Goal: Check status: Check status

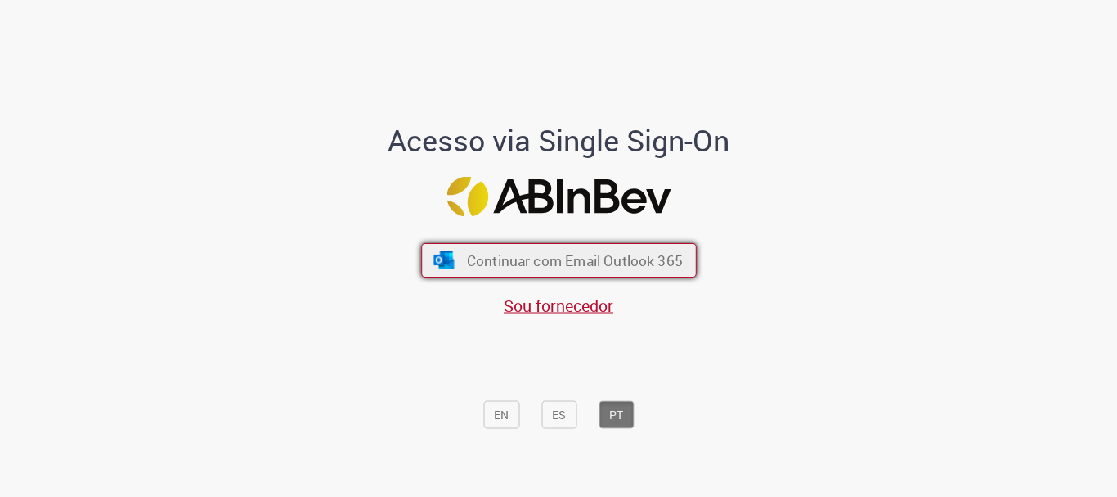
click at [542, 268] on span "Continuar com Email Outlook 365" at bounding box center [574, 260] width 216 height 19
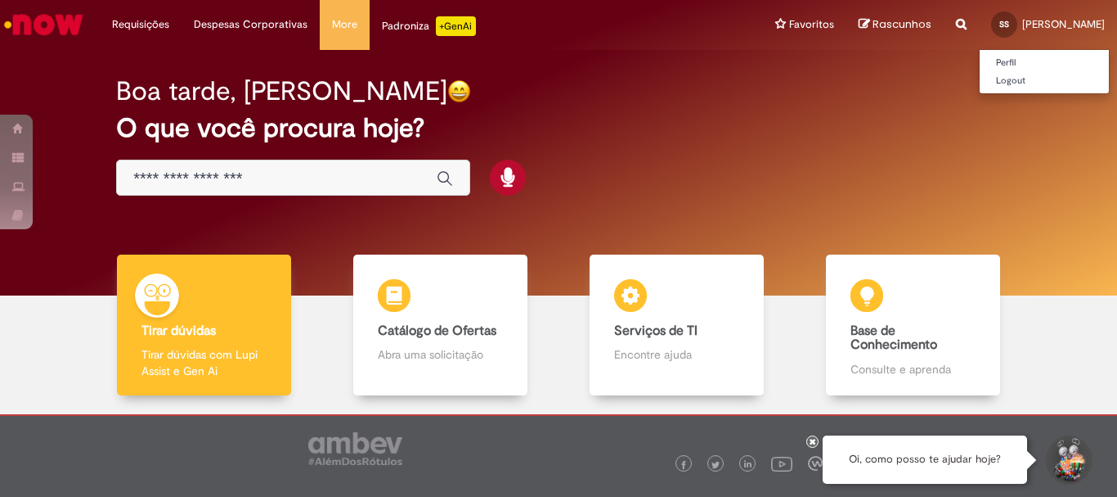
click at [979, 21] on link "SS Samuel Fagundes Dos Santos" at bounding box center [1048, 24] width 138 height 49
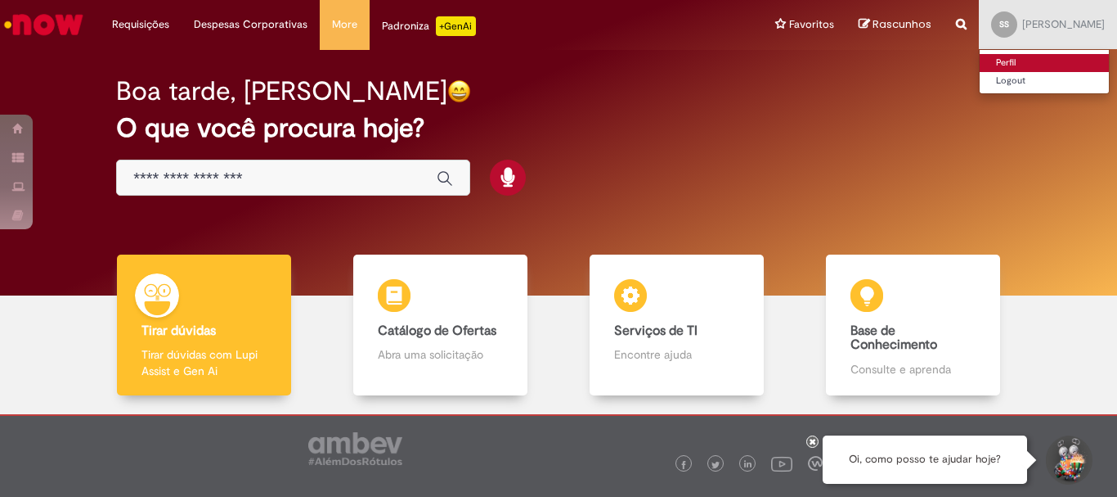
click at [980, 56] on link "Perfil" at bounding box center [1044, 63] width 129 height 18
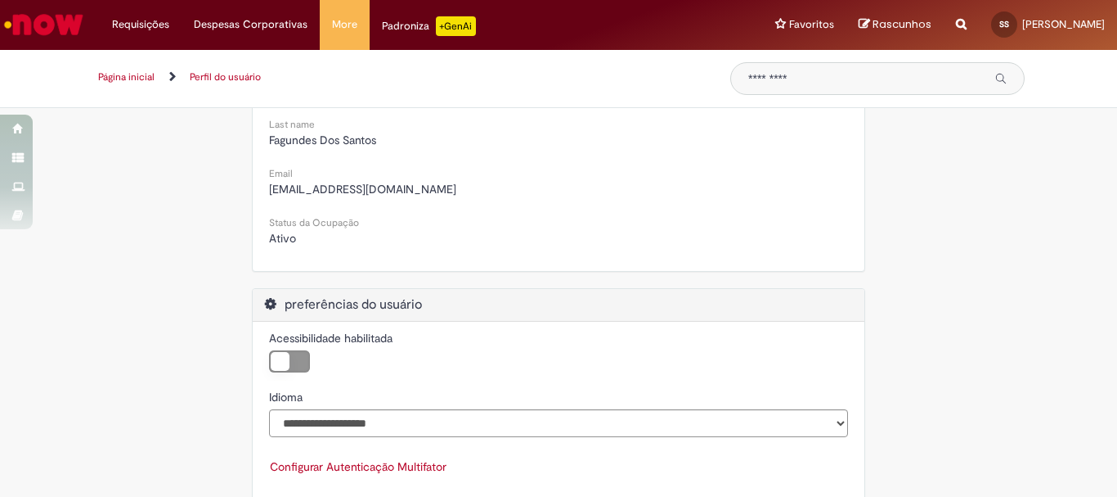
scroll to position [82, 0]
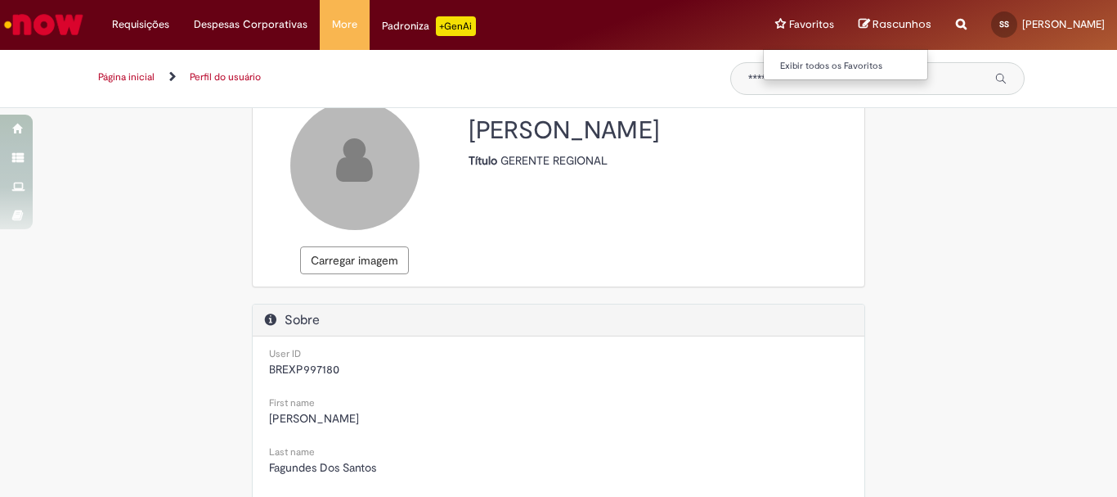
click at [763, 21] on li "Favoritos Exibir todos os Favoritos" at bounding box center [804, 24] width 83 height 49
click at [412, 20] on div "Padroniza +GenAi" at bounding box center [429, 26] width 94 height 20
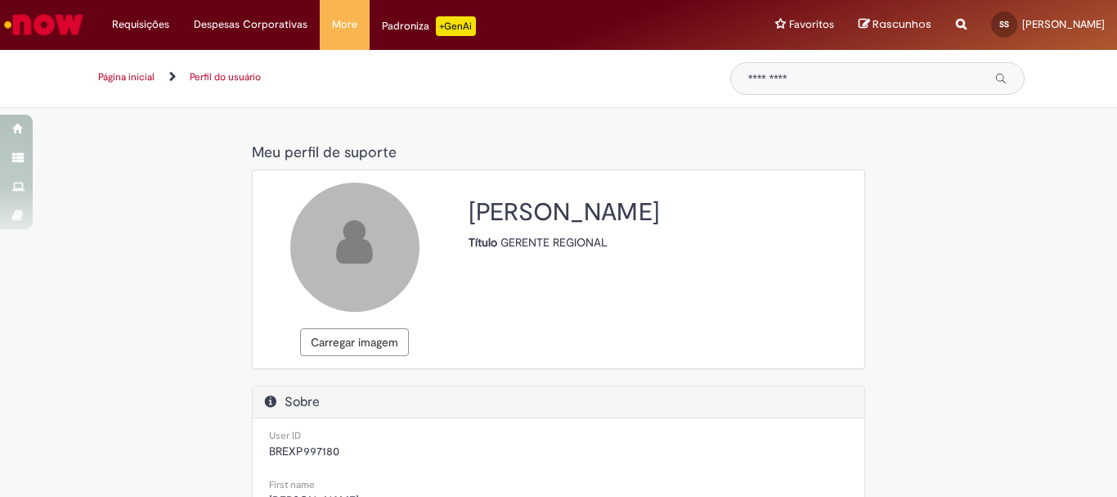
click at [139, 76] on link "Página inicial" at bounding box center [126, 76] width 56 height 13
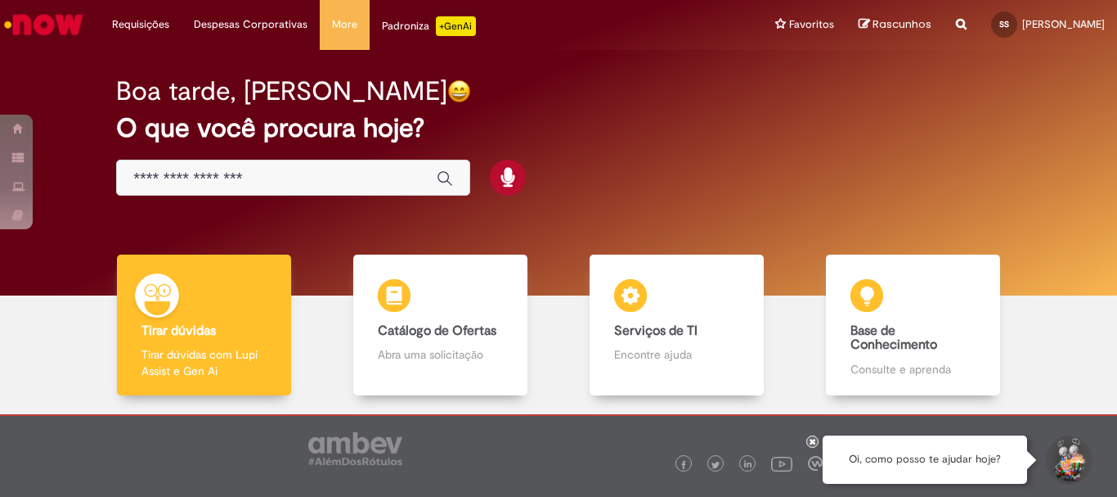
click at [956, 17] on icon "Search from all sources" at bounding box center [961, 14] width 11 height 29
click at [892, 29] on input "text" at bounding box center [929, 25] width 75 height 28
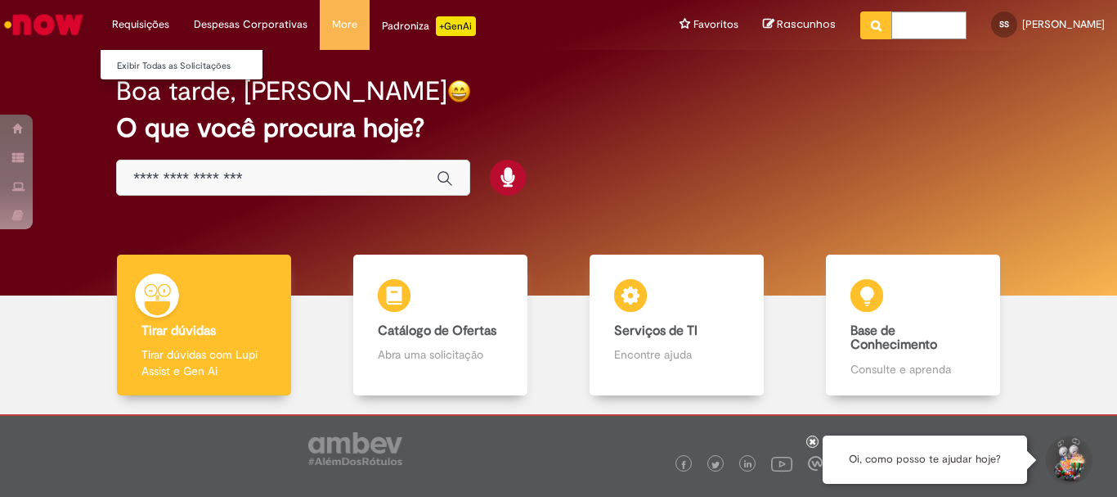
click at [151, 21] on li "Requisições Exibir Todas as Solicitações" at bounding box center [141, 24] width 82 height 49
click at [170, 61] on link "Exibir Todas as Solicitações" at bounding box center [191, 66] width 180 height 18
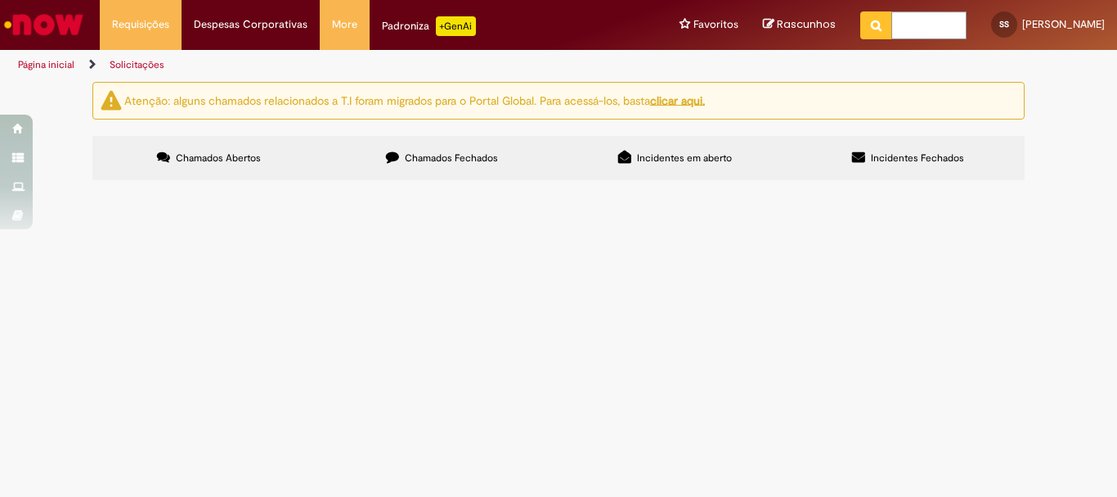
click at [398, 169] on label "Chamados Fechados" at bounding box center [442, 158] width 233 height 44
click at [724, 133] on div "Atenção: alguns chamados relacionados a T.I foram migrados para o Portal Global…" at bounding box center [558, 133] width 957 height 102
click at [699, 167] on label "Incidentes em aberto" at bounding box center [675, 158] width 233 height 44
drag, startPoint x: 865, startPoint y: 154, endPoint x: 715, endPoint y: 176, distance: 151.3
click at [866, 154] on icon at bounding box center [858, 157] width 13 height 13
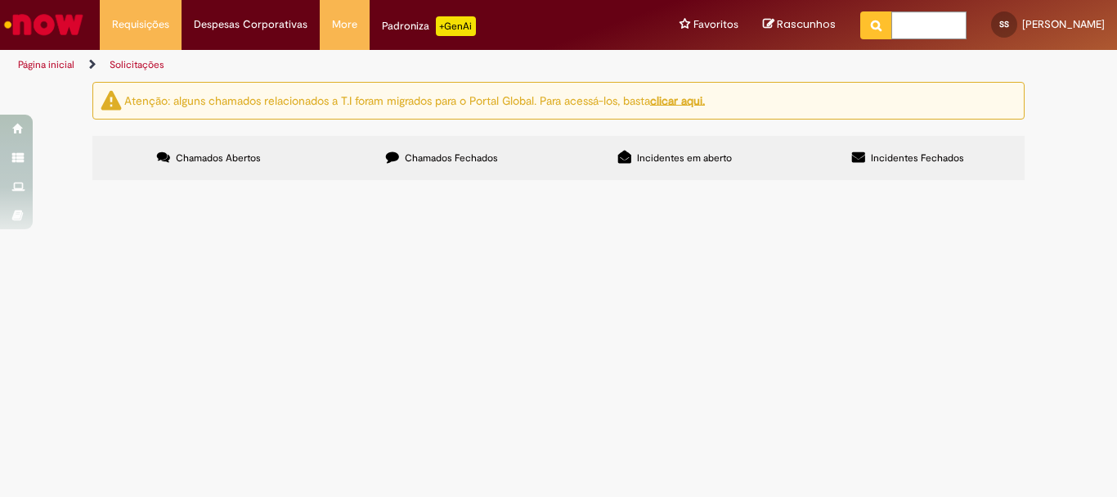
click at [465, 156] on span "Chamados Fechados" at bounding box center [451, 157] width 93 height 13
click at [199, 165] on label "Chamados Abertos" at bounding box center [208, 158] width 233 height 44
click at [241, 156] on span "Chamados Abertos" at bounding box center [218, 157] width 85 height 13
click at [185, 159] on span "Chamados Abertos" at bounding box center [218, 157] width 85 height 13
click at [599, 142] on label "Incidentes em aberto" at bounding box center [675, 158] width 233 height 44
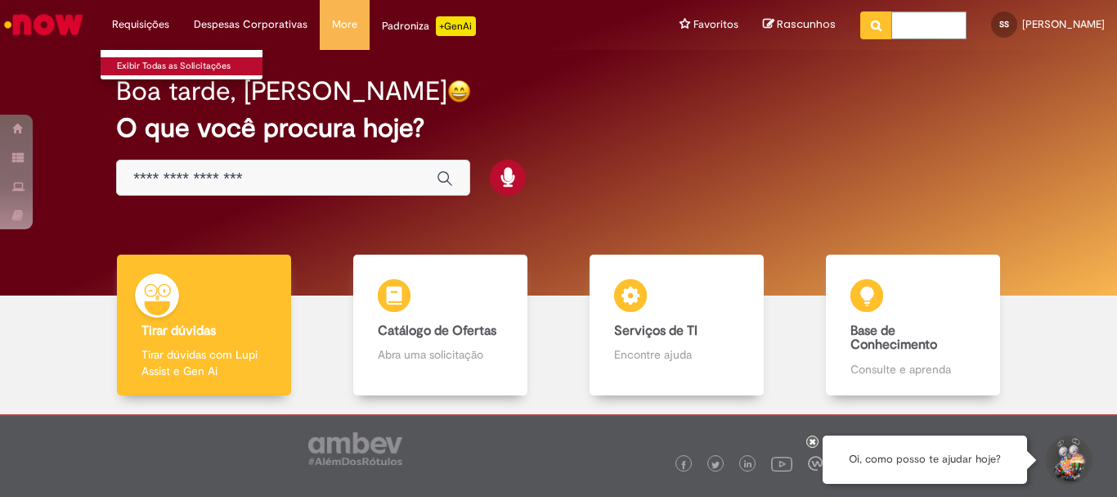
click at [209, 59] on link "Exibir Todas as Solicitações" at bounding box center [191, 66] width 180 height 18
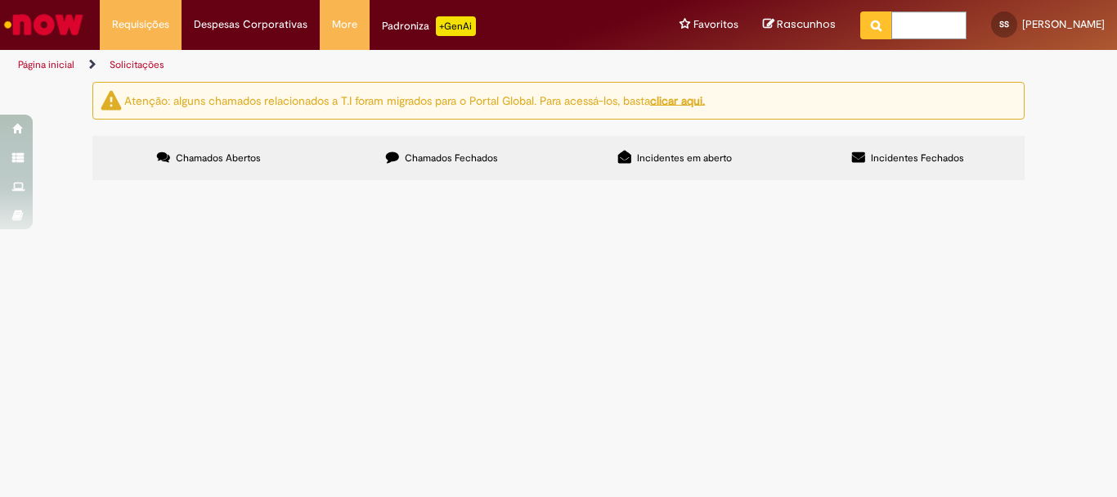
click at [889, 164] on label "Incidentes Fechados" at bounding box center [908, 158] width 233 height 44
click at [761, 148] on label "Incidentes em aberto" at bounding box center [675, 158] width 233 height 44
click at [496, 136] on label "Chamados Fechados" at bounding box center [442, 158] width 233 height 44
click at [259, 146] on label "Chamados Abertos" at bounding box center [208, 158] width 233 height 44
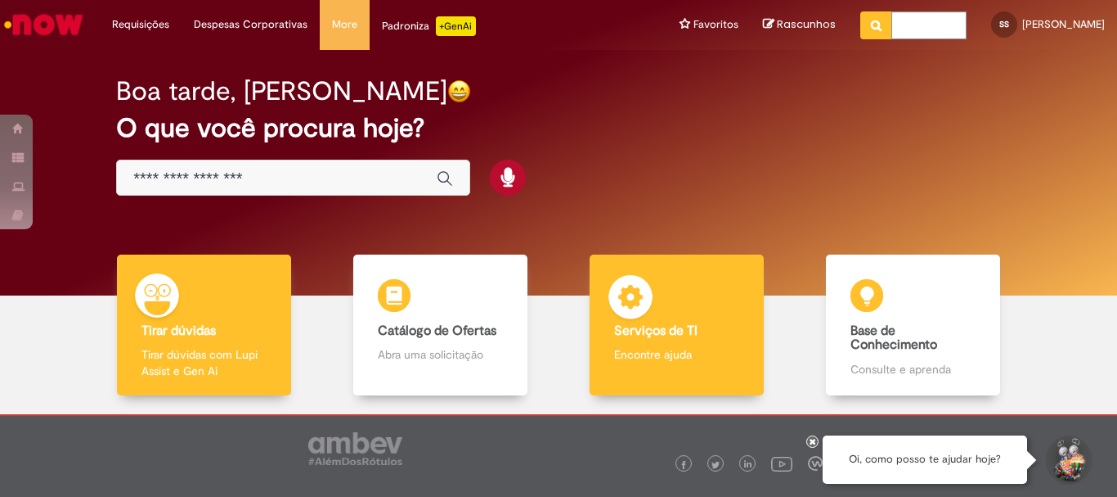
click at [632, 349] on p "Encontre ajuda" at bounding box center [676, 354] width 124 height 16
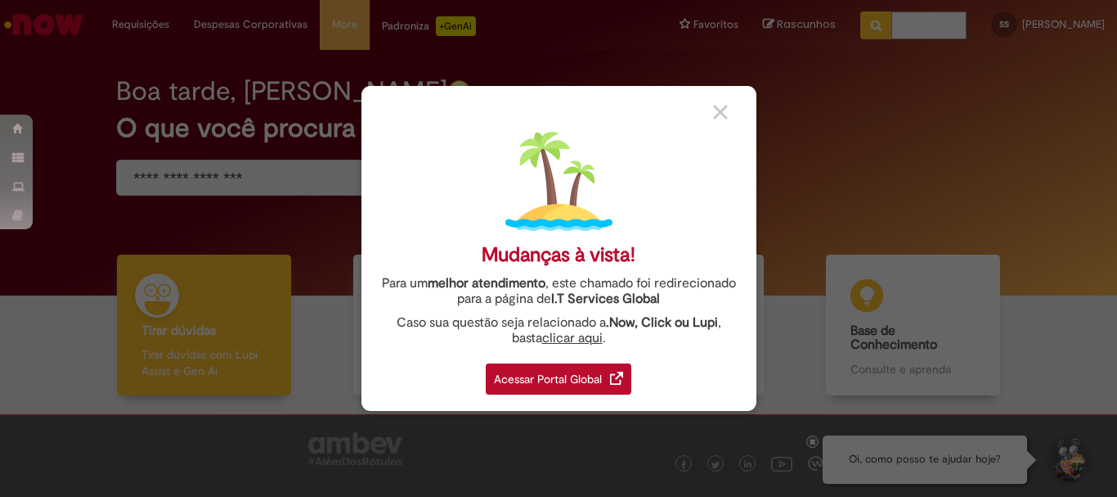
click at [574, 373] on div "Acessar Portal Global" at bounding box center [559, 378] width 146 height 31
